Goal: Information Seeking & Learning: Find specific page/section

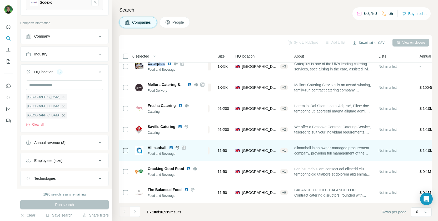
scroll to position [70, 42]
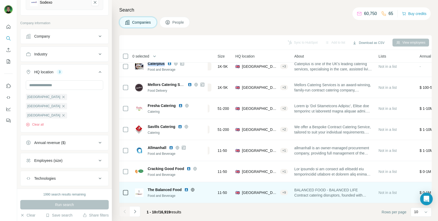
click at [187, 187] on img at bounding box center [186, 190] width 4 height 4
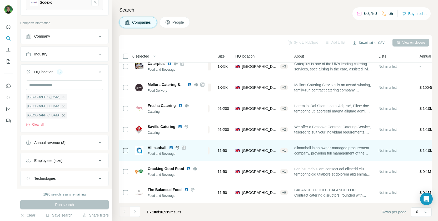
click at [163, 146] on span "Allmanhall" at bounding box center [157, 147] width 19 height 5
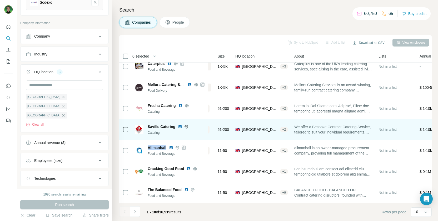
copy span "Allmanhall"
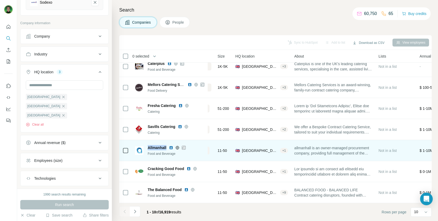
click at [169, 148] on img at bounding box center [171, 148] width 4 height 4
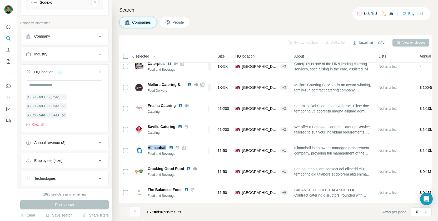
click at [134, 187] on icon "Navigate to next page" at bounding box center [134, 211] width 5 height 5
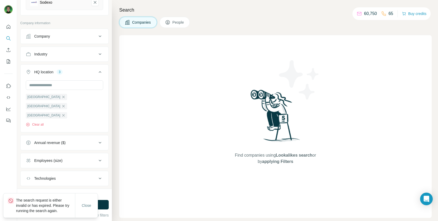
click at [46, 187] on p "The search request is either invalid or has expired. Please try running the sea…" at bounding box center [45, 206] width 59 height 16
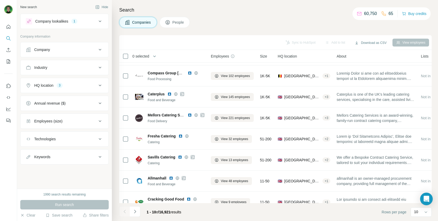
scroll to position [70, 0]
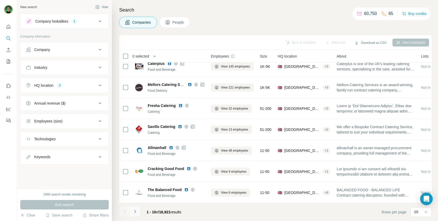
click at [137, 212] on icon "Navigate to next page" at bounding box center [134, 211] width 5 height 5
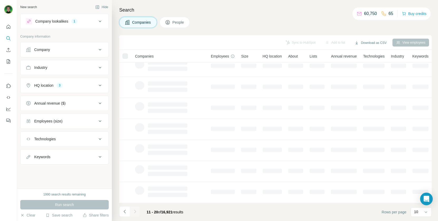
click at [71, 122] on div "Employees (size)" at bounding box center [61, 121] width 71 height 5
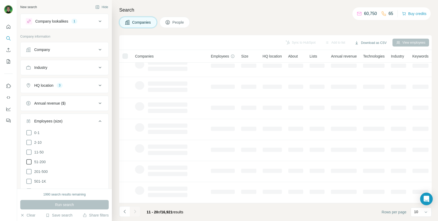
click at [31, 159] on icon at bounding box center [29, 162] width 6 height 6
click at [64, 205] on span "Run search" at bounding box center [64, 204] width 19 height 5
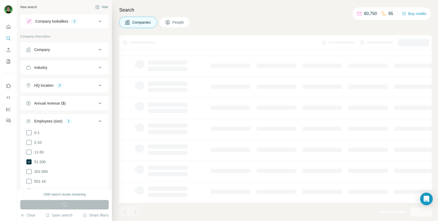
scroll to position [70, 1]
click at [32, 172] on icon at bounding box center [29, 172] width 6 height 6
click at [74, 205] on button "Run search" at bounding box center [64, 204] width 88 height 9
